Goal: Navigation & Orientation: Find specific page/section

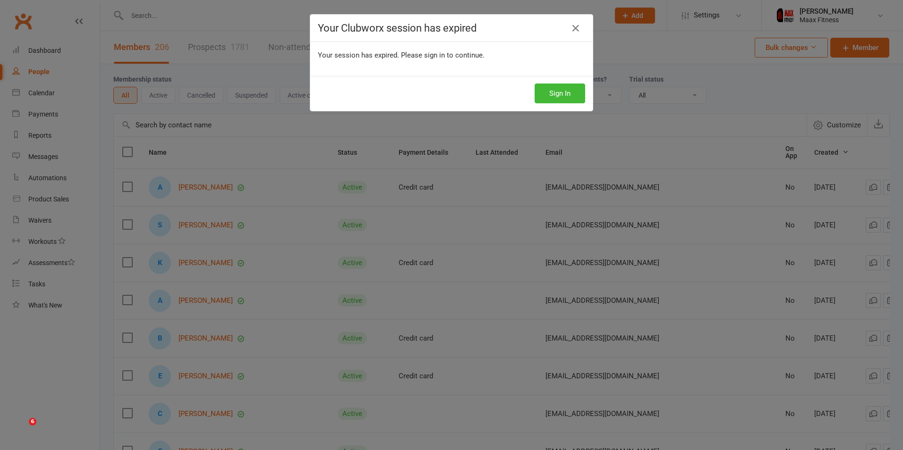
select select "100"
click at [543, 95] on button "Sign In" at bounding box center [559, 94] width 51 height 20
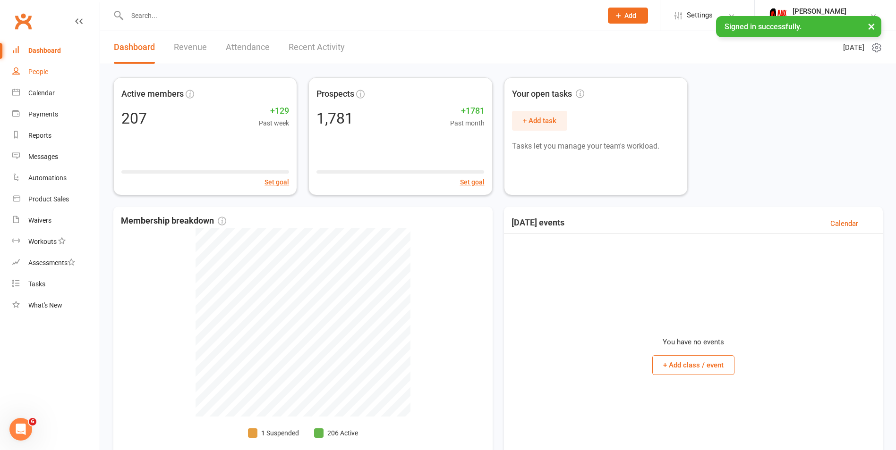
click at [34, 71] on div "People" at bounding box center [38, 72] width 20 height 8
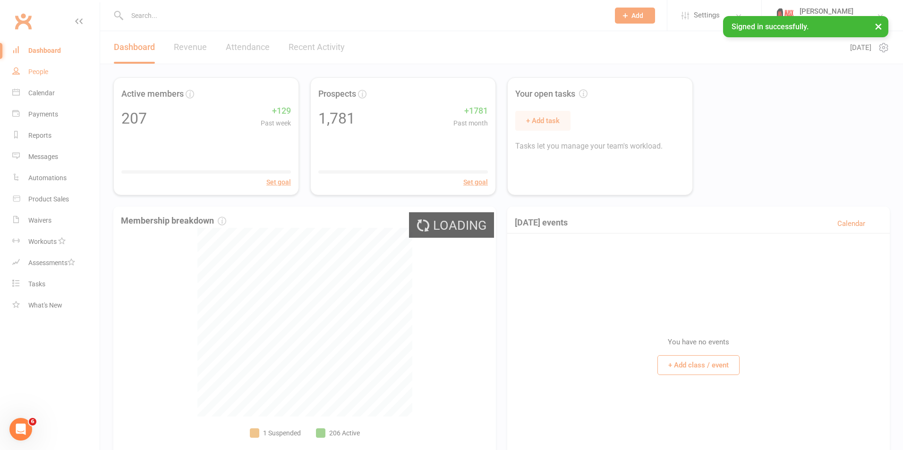
select select "100"
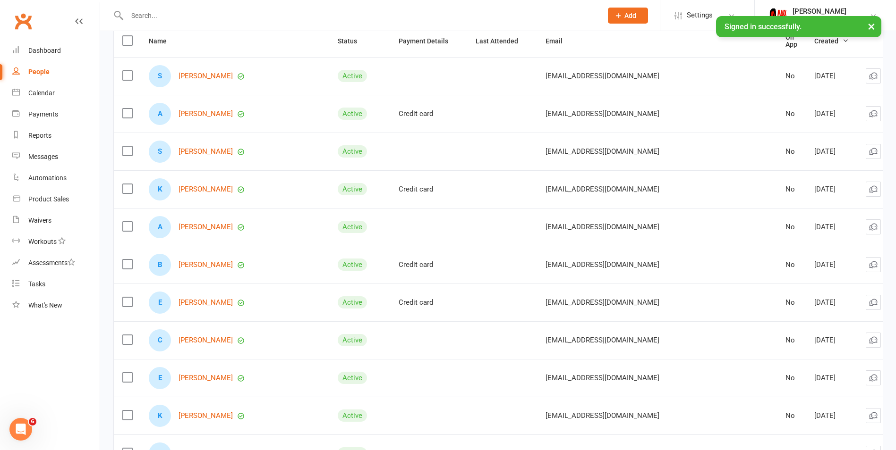
scroll to position [94, 0]
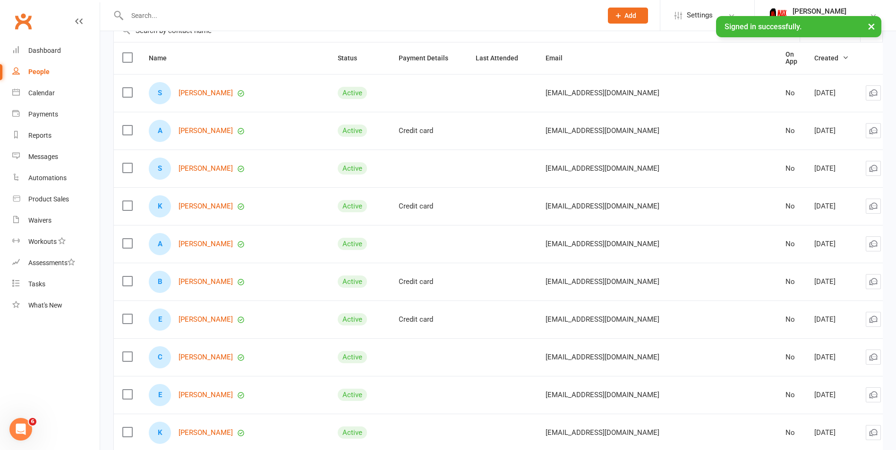
click at [35, 71] on div "People" at bounding box center [38, 72] width 21 height 8
click at [43, 50] on div "Dashboard" at bounding box center [44, 51] width 33 height 8
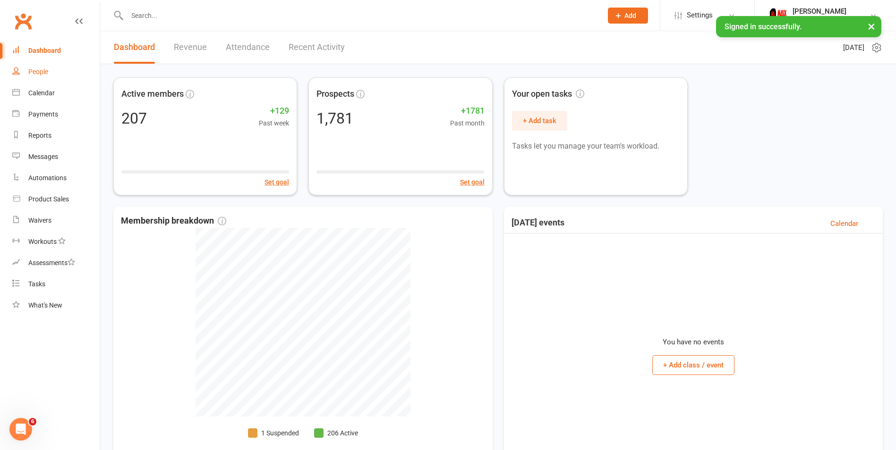
click at [50, 71] on link "People" at bounding box center [55, 71] width 87 height 21
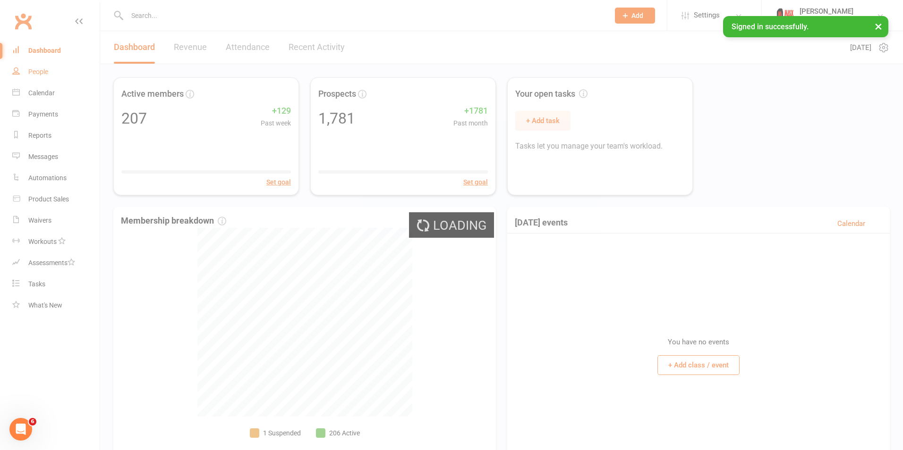
select select "100"
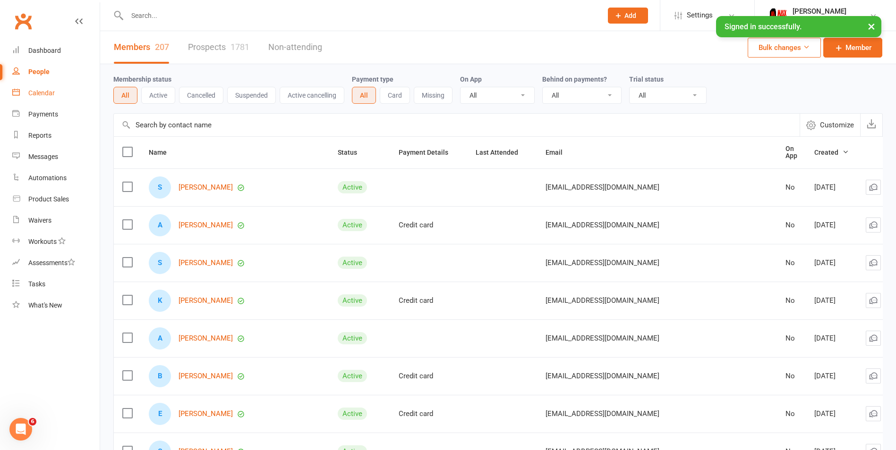
click at [38, 88] on link "Calendar" at bounding box center [55, 93] width 87 height 21
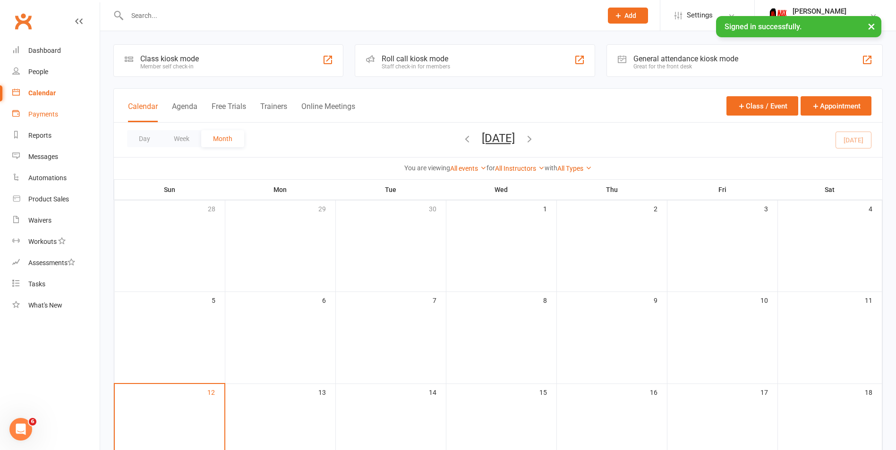
click at [37, 111] on div "Payments" at bounding box center [43, 114] width 30 height 8
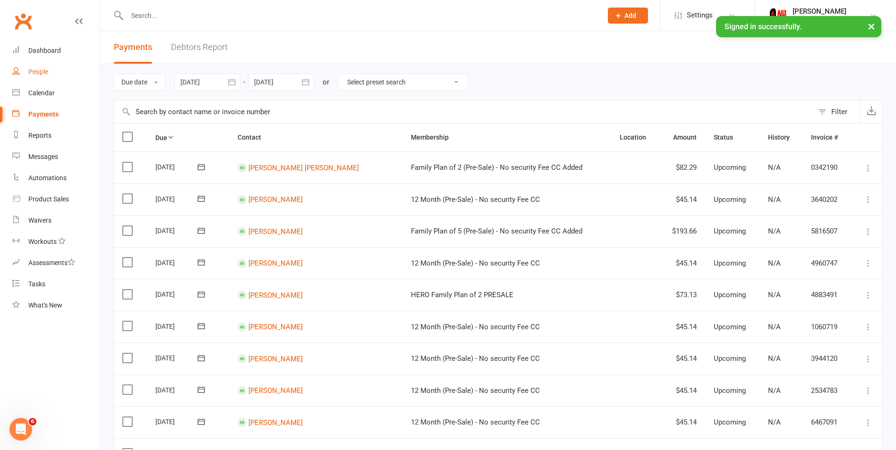
click at [41, 71] on div "People" at bounding box center [38, 72] width 20 height 8
select select "100"
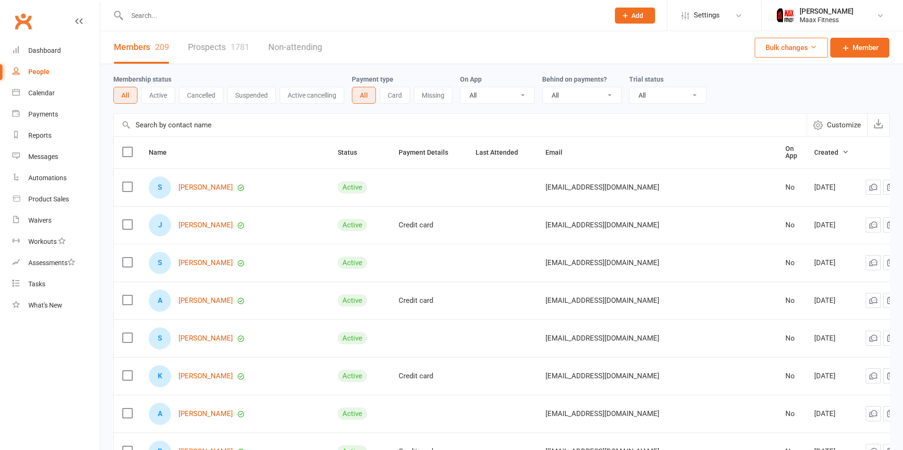
select select "100"
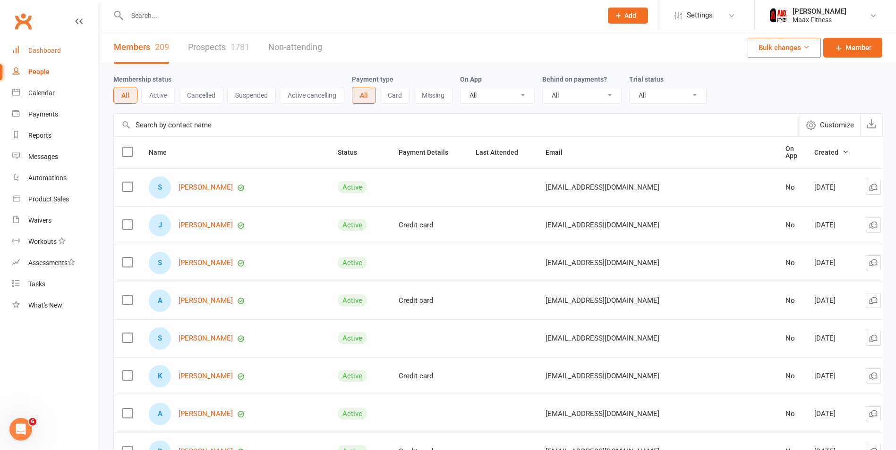
click at [38, 46] on link "Dashboard" at bounding box center [55, 50] width 87 height 21
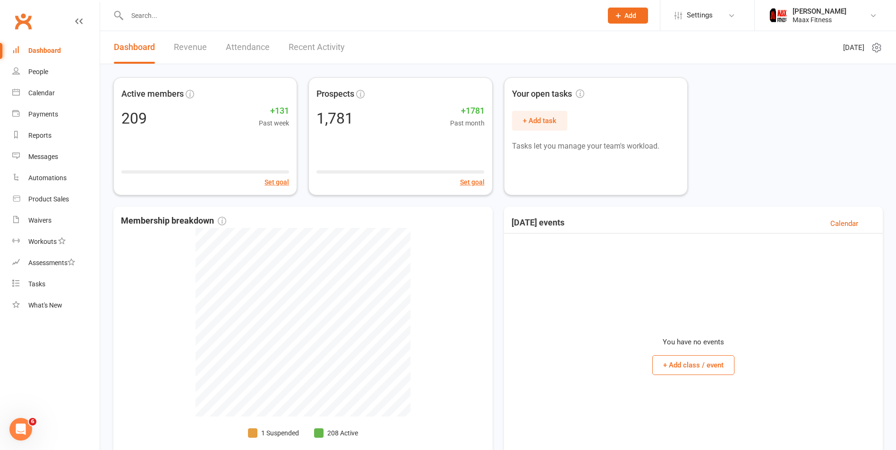
click at [190, 47] on link "Revenue" at bounding box center [190, 47] width 33 height 33
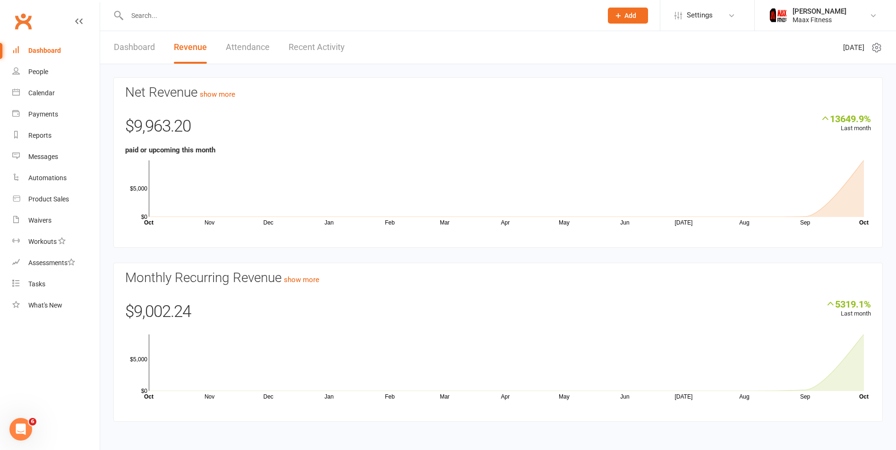
click at [135, 42] on link "Dashboard" at bounding box center [134, 47] width 41 height 33
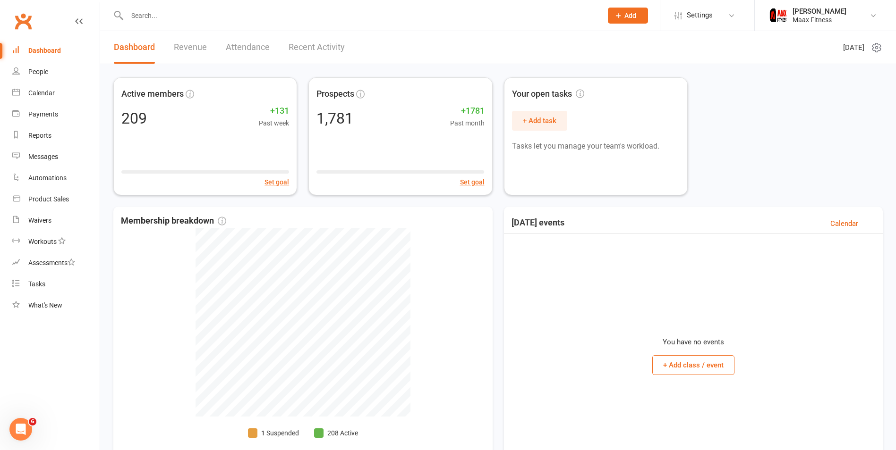
click at [195, 43] on link "Revenue" at bounding box center [190, 47] width 33 height 33
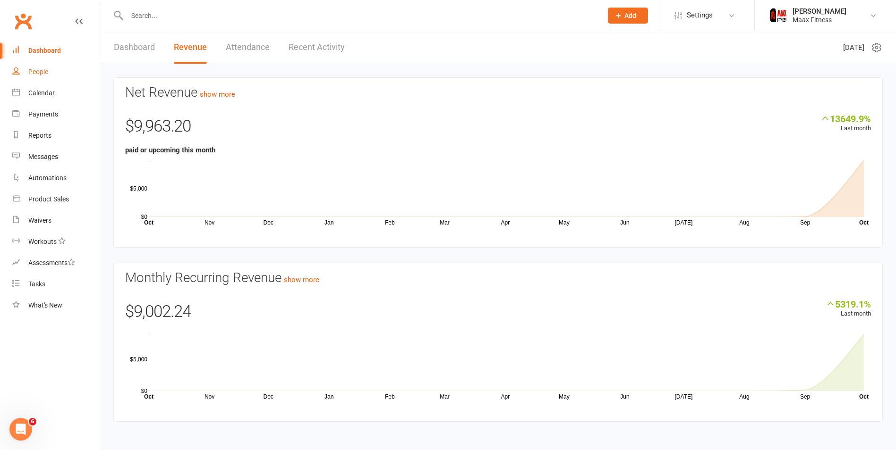
click at [33, 74] on div "People" at bounding box center [38, 72] width 20 height 8
select select "100"
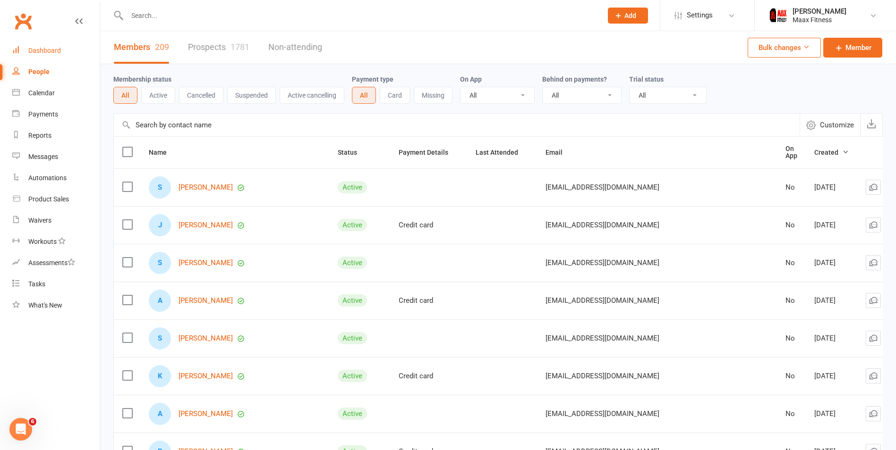
click at [66, 42] on link "Dashboard" at bounding box center [55, 50] width 87 height 21
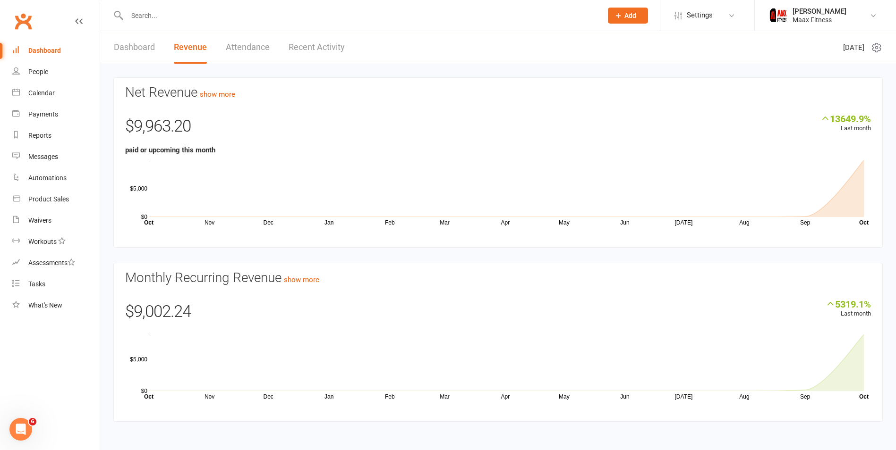
click at [140, 56] on link "Dashboard" at bounding box center [134, 47] width 41 height 33
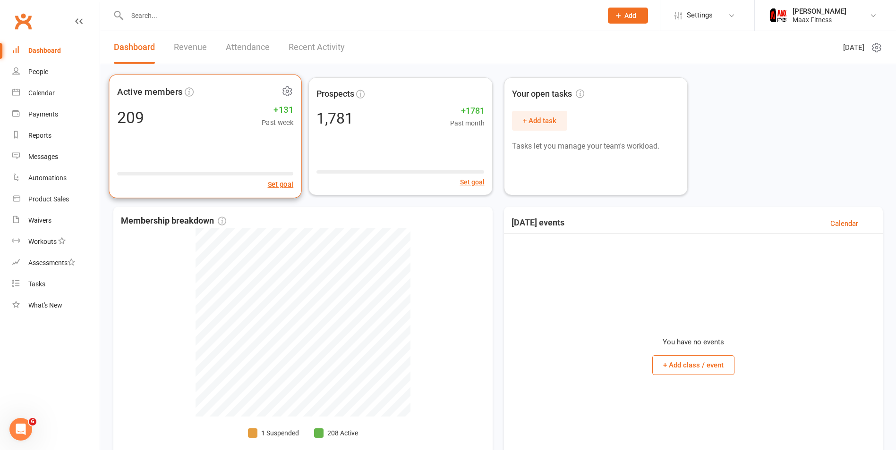
click at [119, 121] on div "209" at bounding box center [130, 118] width 27 height 16
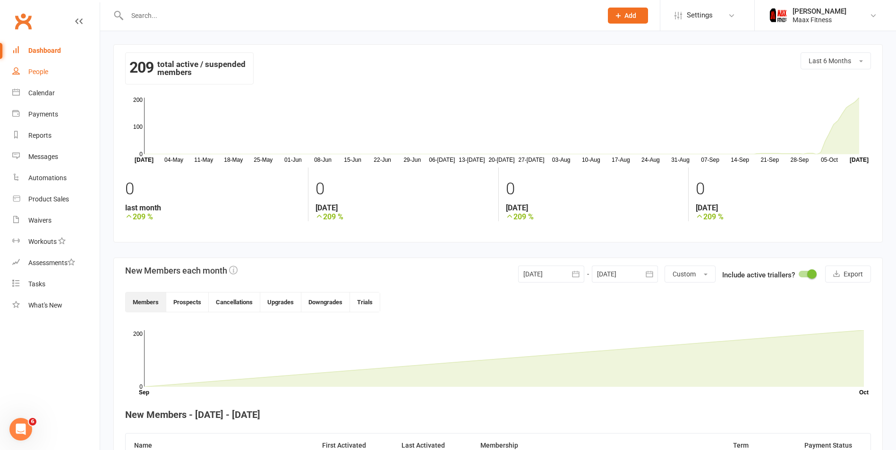
click at [26, 65] on link "People" at bounding box center [55, 71] width 87 height 21
select select "100"
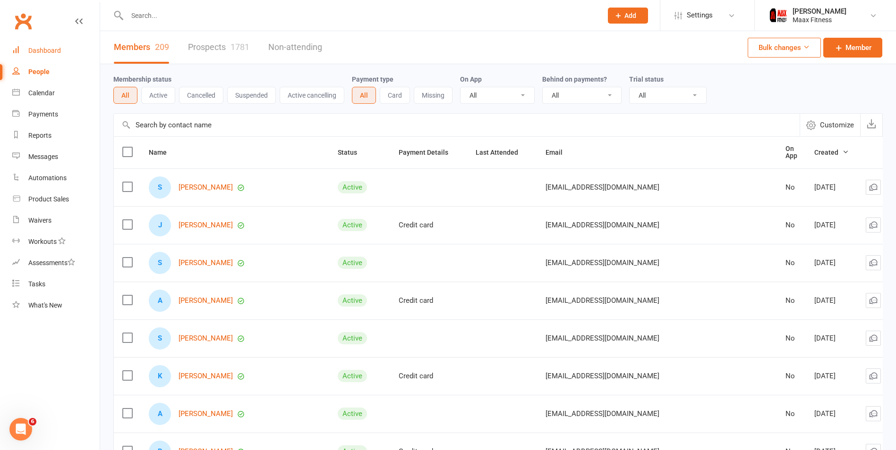
click at [53, 53] on div "Dashboard" at bounding box center [44, 51] width 33 height 8
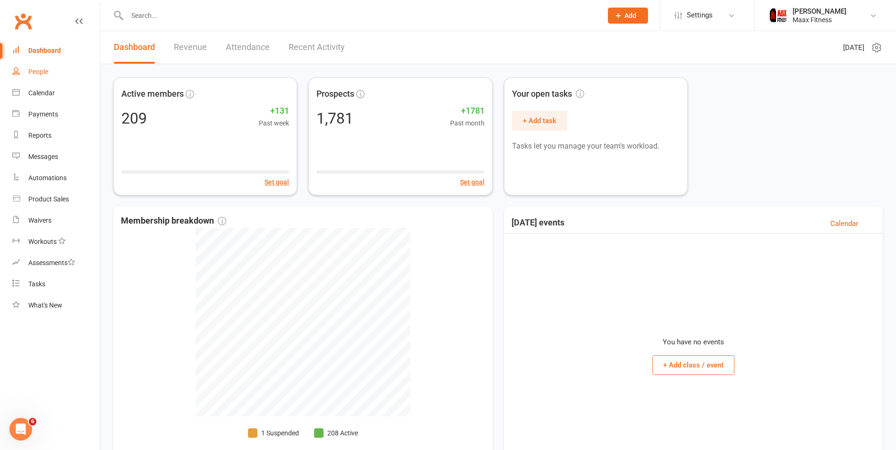
click at [35, 75] on div "People" at bounding box center [38, 72] width 20 height 8
select select "100"
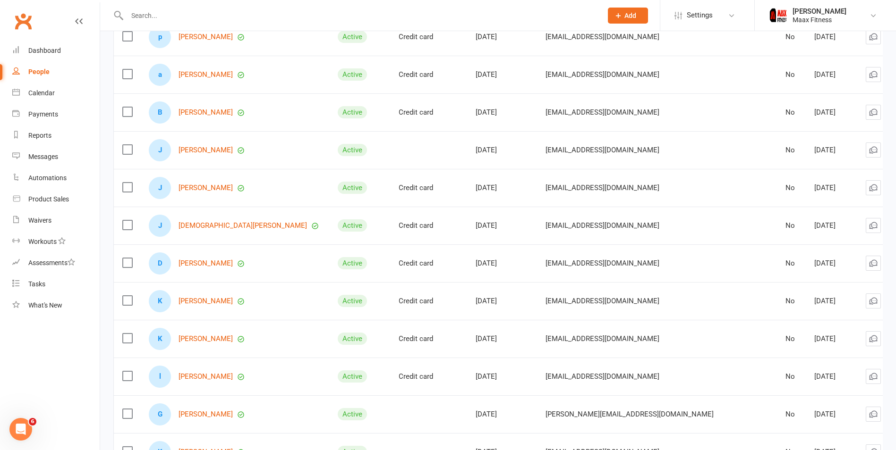
scroll to position [1102, 0]
